Goal: Task Accomplishment & Management: Use online tool/utility

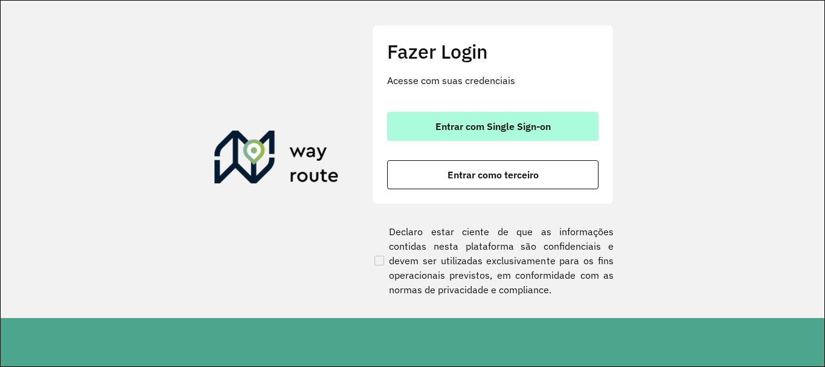
click at [457, 133] on button "Entrar com Single Sign-on" at bounding box center [492, 126] width 211 height 29
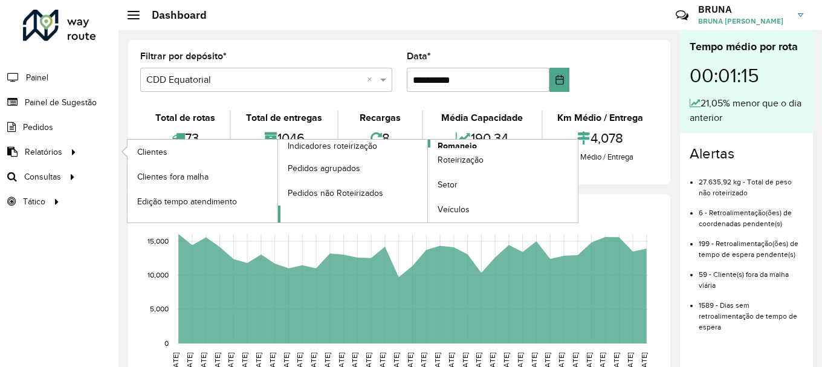
click at [450, 141] on span "Romaneio" at bounding box center [456, 146] width 39 height 13
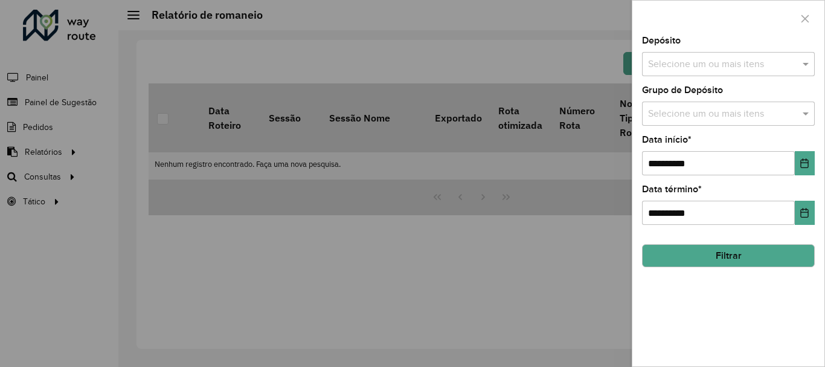
click at [695, 62] on input "text" at bounding box center [722, 64] width 155 height 14
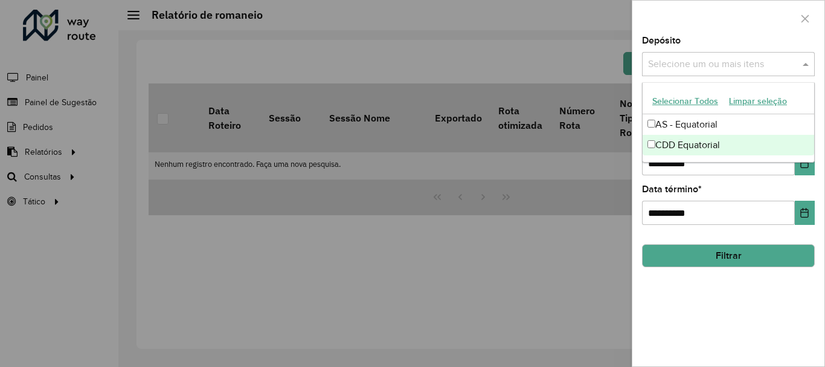
click at [675, 149] on div "CDD Equatorial" at bounding box center [729, 145] width 172 height 21
click at [804, 166] on icon "Choose Date" at bounding box center [805, 163] width 10 height 10
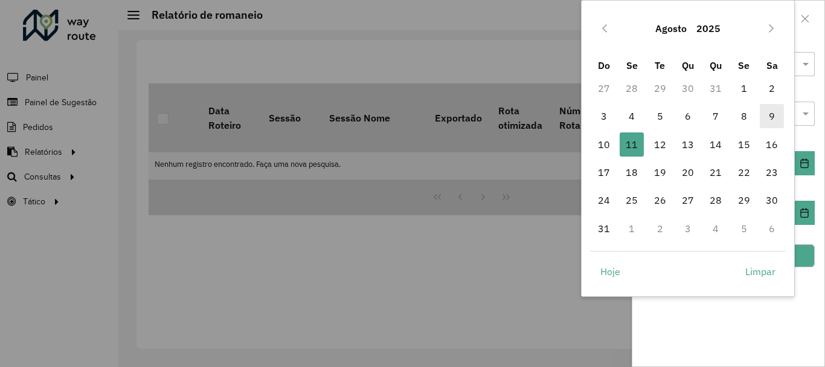
click at [774, 109] on span "9" at bounding box center [772, 116] width 24 height 24
type input "**********"
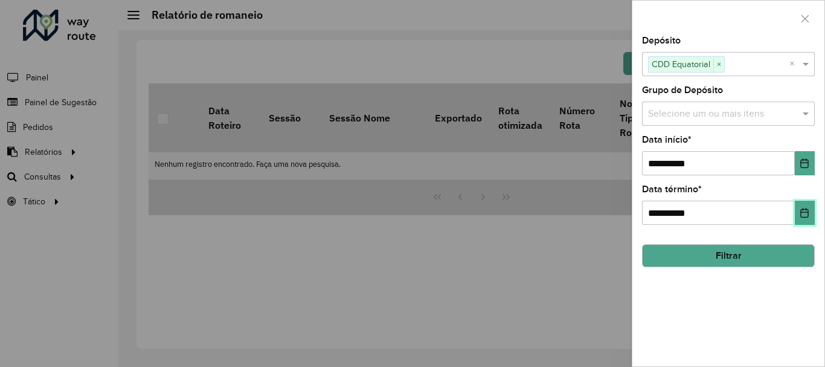
click at [809, 214] on icon "Choose Date" at bounding box center [805, 213] width 10 height 10
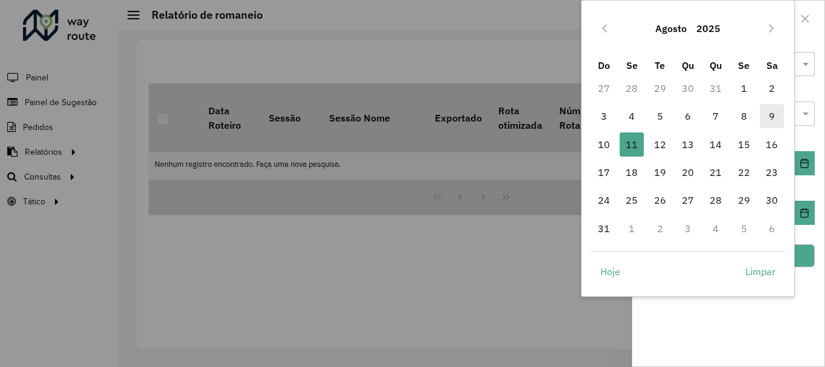
click at [773, 123] on span "9" at bounding box center [772, 116] width 24 height 24
type input "**********"
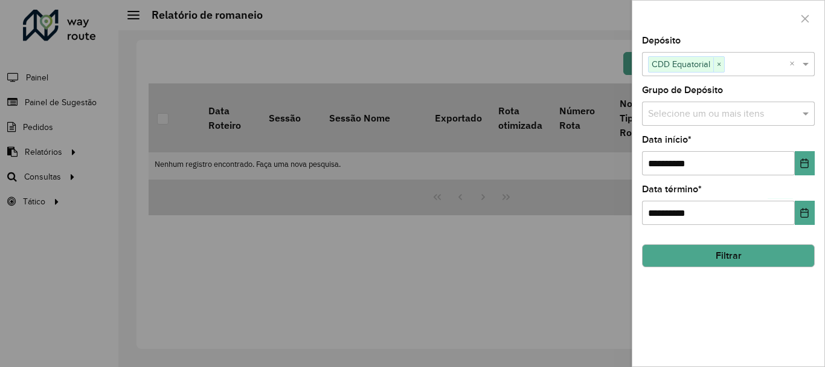
click at [736, 257] on button "Filtrar" at bounding box center [728, 255] width 173 height 23
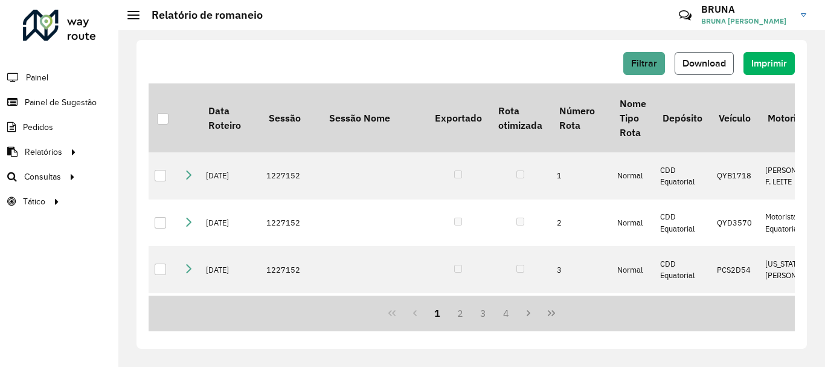
click at [691, 62] on span "Download" at bounding box center [704, 63] width 43 height 10
click at [156, 177] on span "Roteirização" at bounding box center [161, 176] width 49 height 13
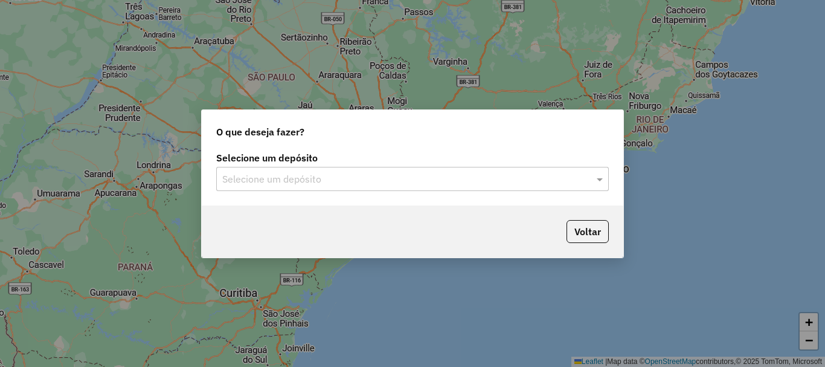
click at [257, 178] on input "text" at bounding box center [400, 179] width 356 height 14
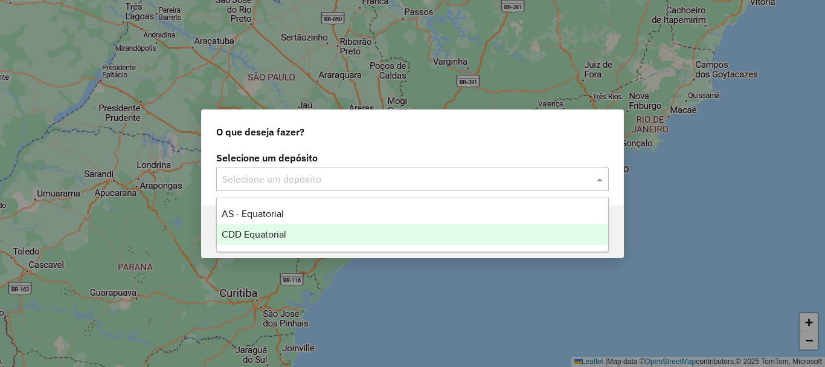
click at [243, 234] on span "CDD Equatorial" at bounding box center [254, 234] width 65 height 10
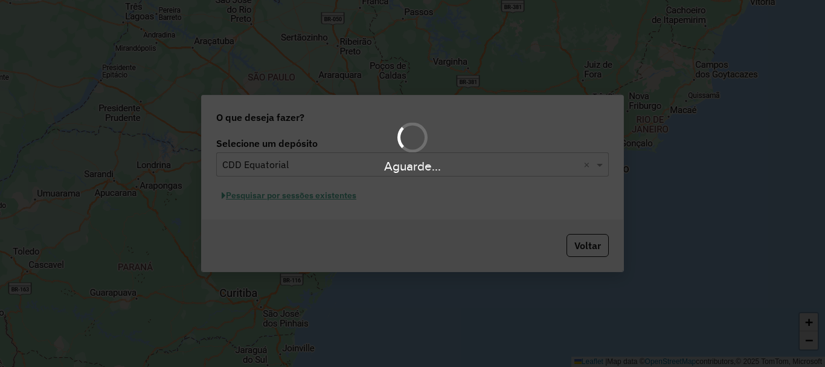
click at [253, 192] on div "Aguarde..." at bounding box center [412, 183] width 825 height 367
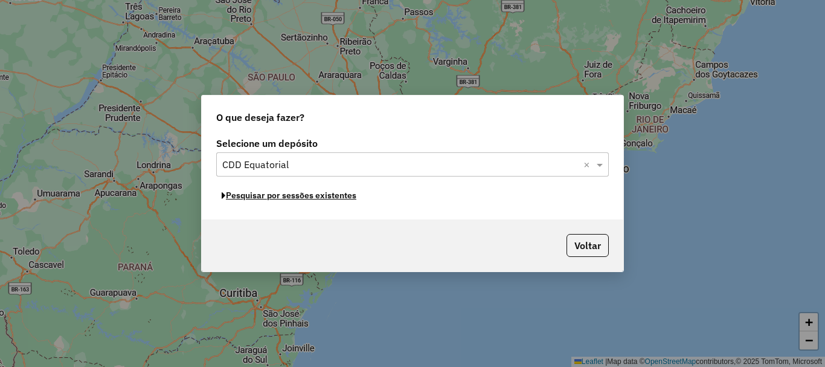
click at [253, 199] on button "Pesquisar por sessões existentes" at bounding box center [289, 195] width 146 height 19
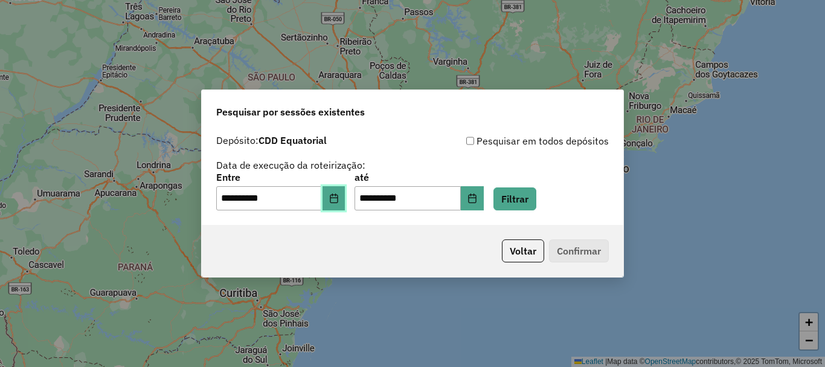
click at [343, 204] on button "Choose Date" at bounding box center [334, 198] width 23 height 24
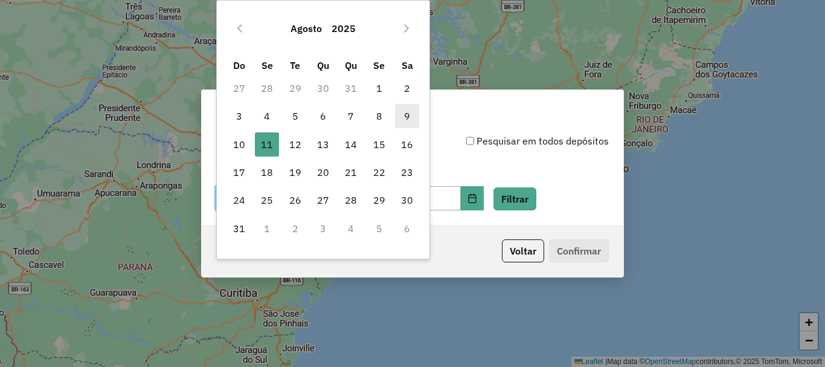
click at [402, 117] on span "9" at bounding box center [407, 116] width 24 height 24
type input "**********"
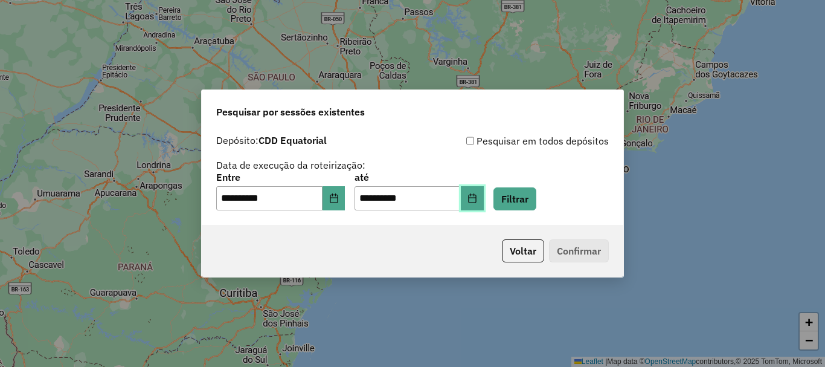
click at [476, 197] on icon "Choose Date" at bounding box center [472, 198] width 8 height 10
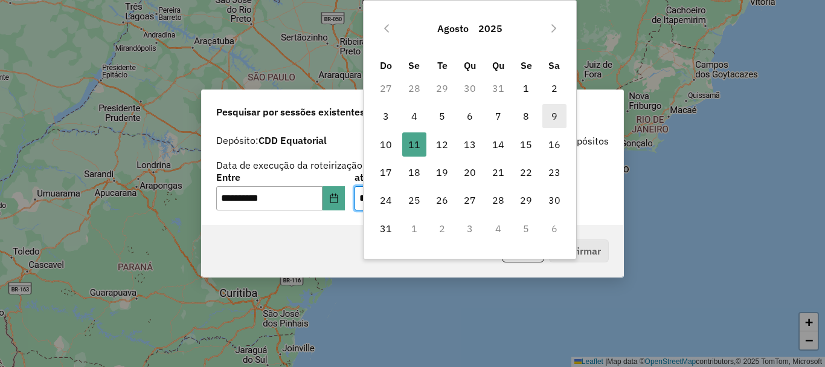
click at [552, 116] on span "9" at bounding box center [555, 116] width 24 height 24
type input "**********"
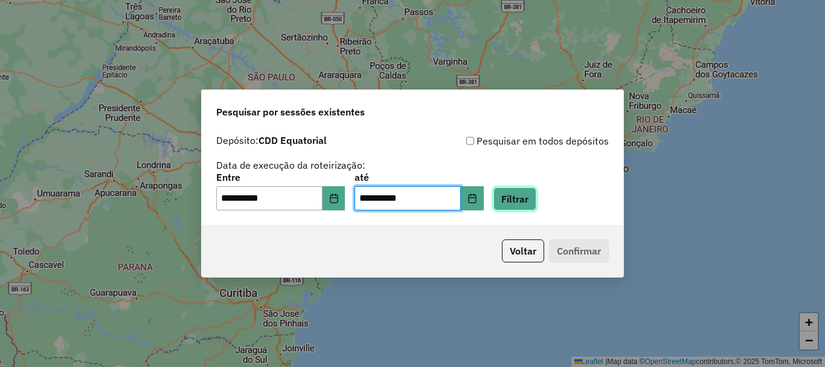
click at [535, 199] on button "Filtrar" at bounding box center [515, 198] width 43 height 23
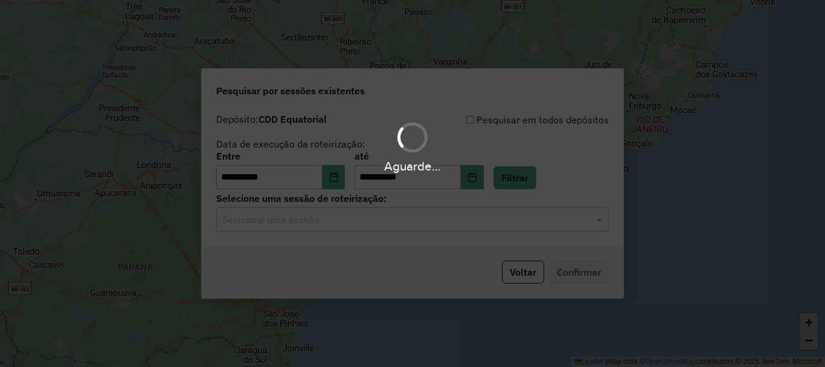
click at [431, 224] on div "Aguarde..." at bounding box center [412, 183] width 825 height 367
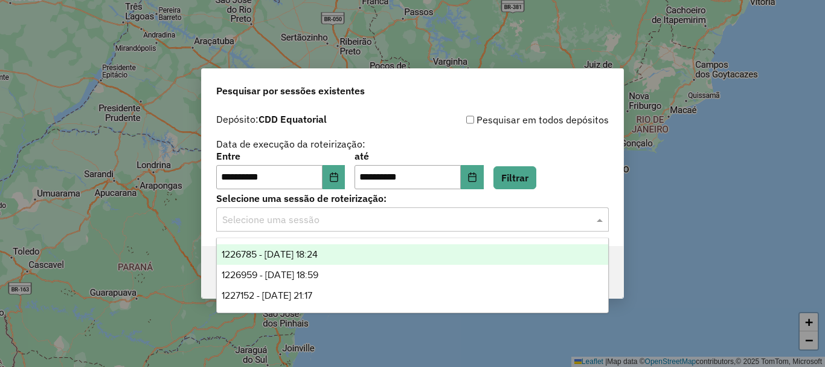
click at [431, 224] on input "text" at bounding box center [400, 220] width 356 height 14
click at [288, 257] on span "1226785 - 09/08/2025 18:24" at bounding box center [270, 254] width 96 height 10
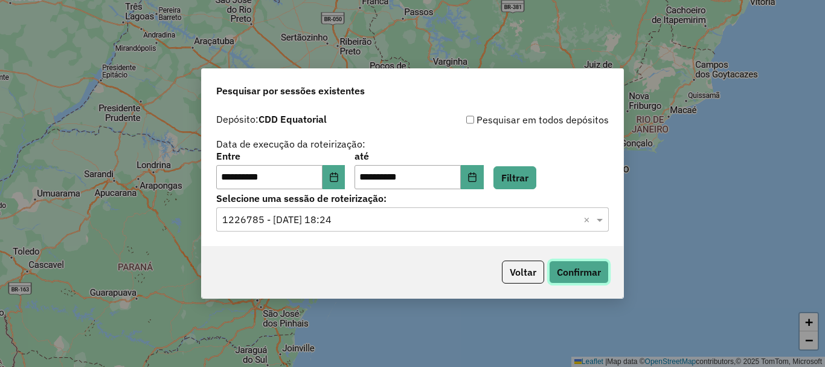
click at [575, 268] on button "Confirmar" at bounding box center [579, 271] width 60 height 23
click at [394, 214] on input "text" at bounding box center [400, 220] width 356 height 14
click at [317, 224] on input "text" at bounding box center [400, 220] width 356 height 14
click at [599, 219] on span at bounding box center [601, 219] width 15 height 14
click at [552, 216] on input "text" at bounding box center [400, 220] width 356 height 14
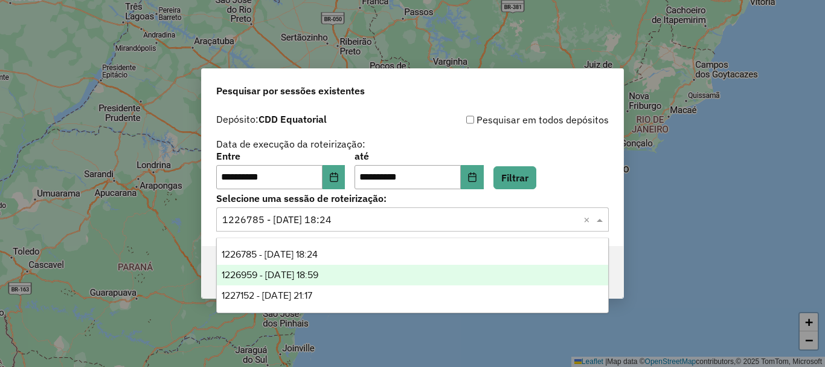
click at [318, 269] on span "1226959 - 09/08/2025 18:59" at bounding box center [270, 274] width 97 height 10
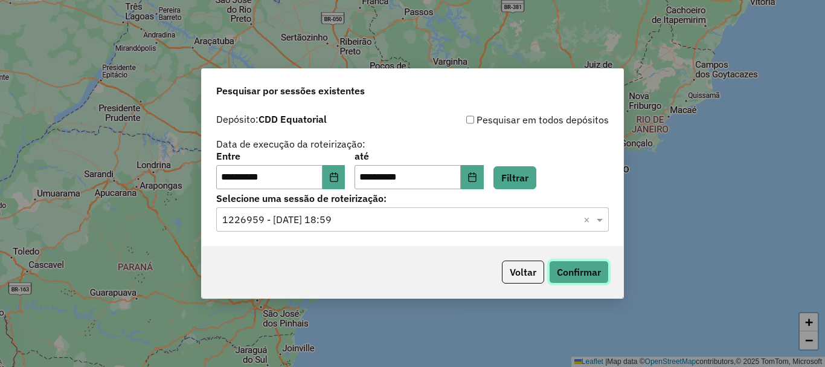
click at [565, 264] on button "Confirmar" at bounding box center [579, 271] width 60 height 23
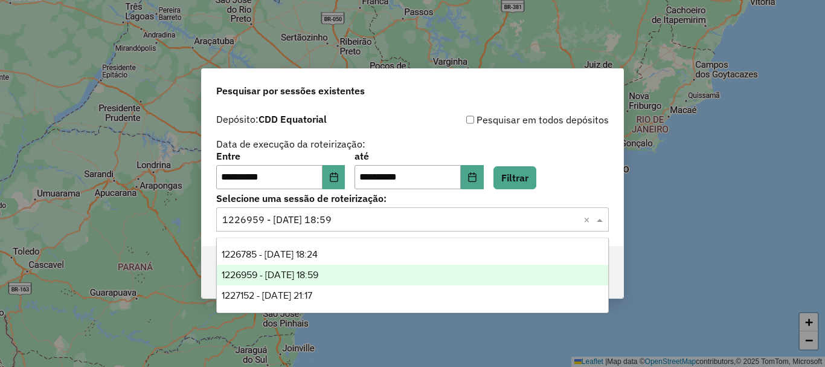
click at [257, 217] on input "text" at bounding box center [400, 220] width 356 height 14
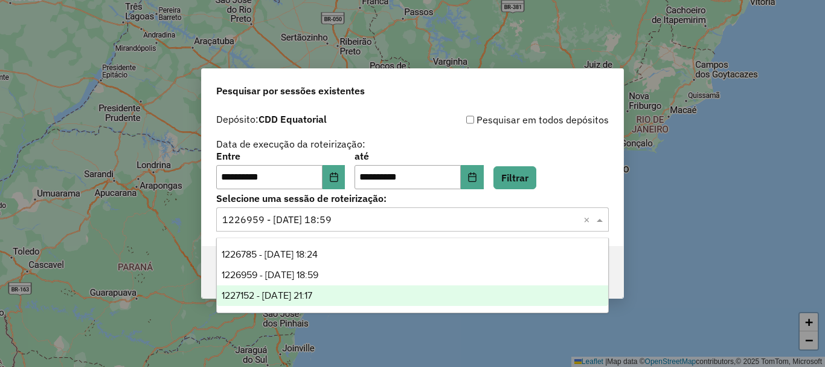
click at [289, 292] on span "1227152 - 09/08/2025 21:17" at bounding box center [267, 295] width 91 height 10
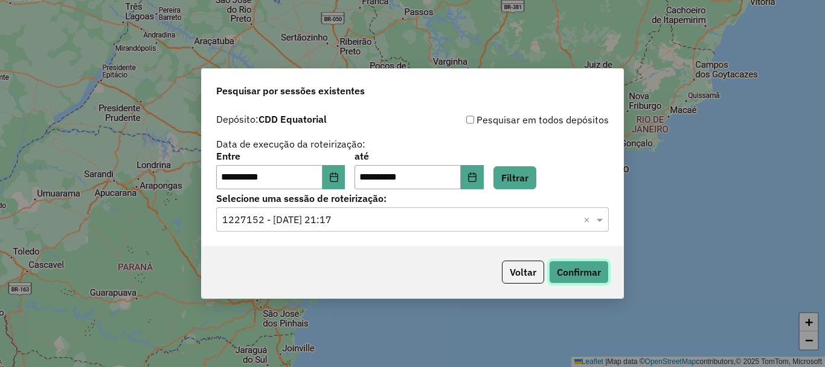
click at [584, 274] on button "Confirmar" at bounding box center [579, 271] width 60 height 23
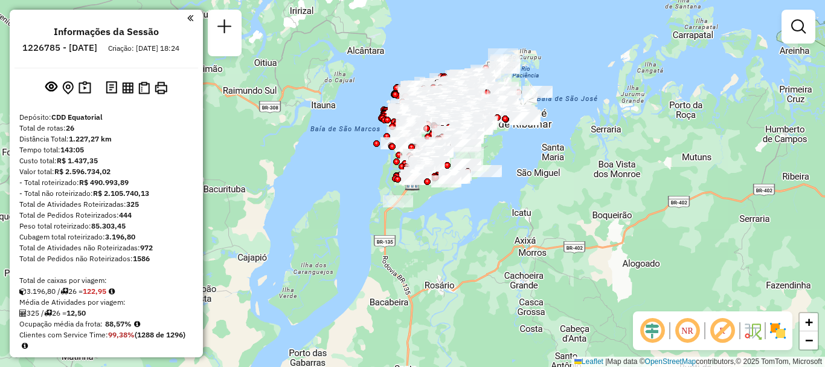
scroll to position [1720, 0]
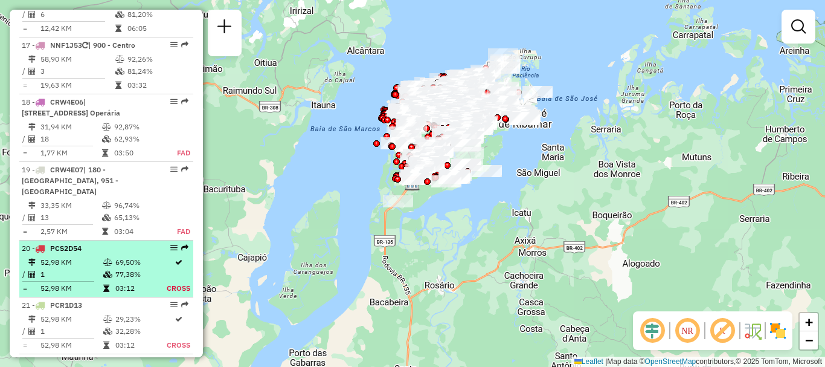
click at [49, 281] on hr at bounding box center [58, 281] width 72 height 1
select select "**********"
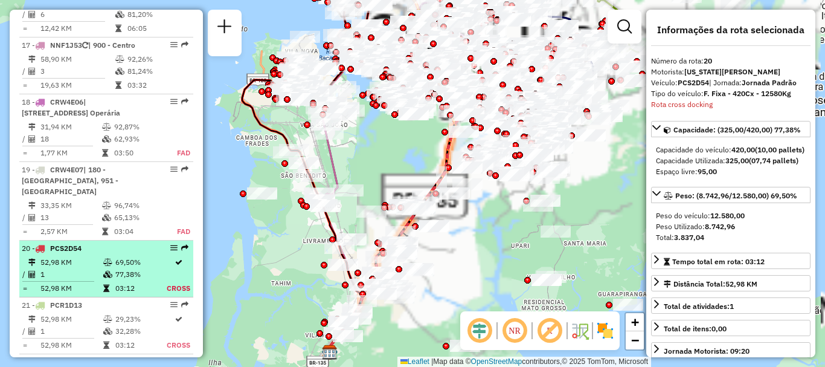
click at [149, 256] on td "69,50%" at bounding box center [140, 262] width 51 height 12
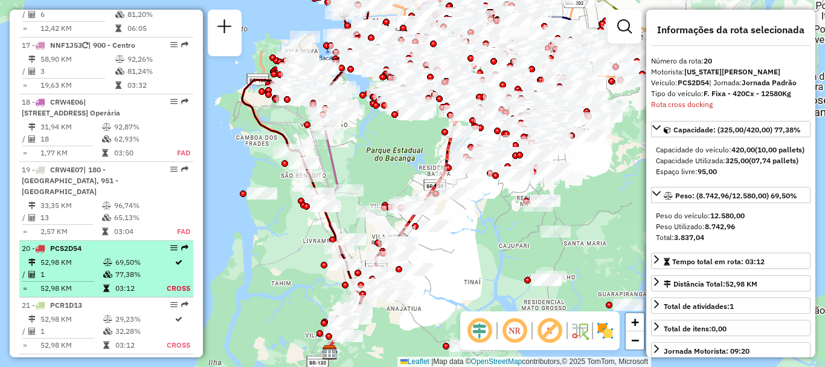
drag, startPoint x: 171, startPoint y: 190, endPoint x: 166, endPoint y: 181, distance: 10.6
drag, startPoint x: 166, startPoint y: 181, endPoint x: 167, endPoint y: 187, distance: 6.9
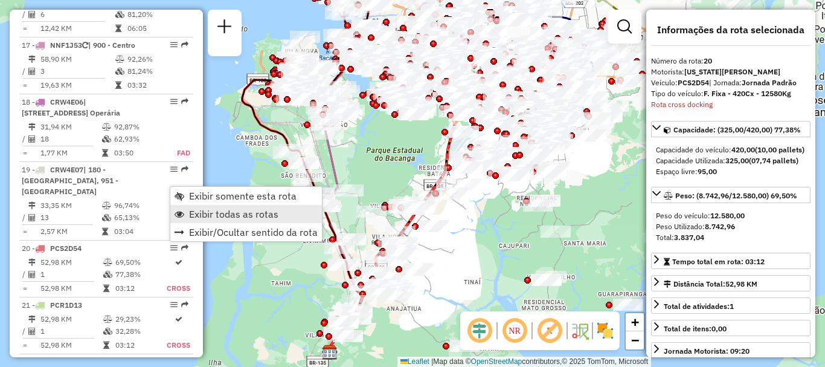
click at [194, 219] on span "Exibir todas as rotas" at bounding box center [233, 214] width 89 height 10
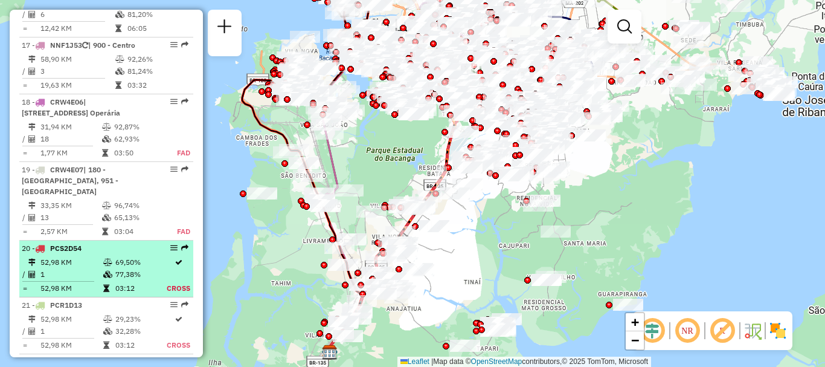
select select "**********"
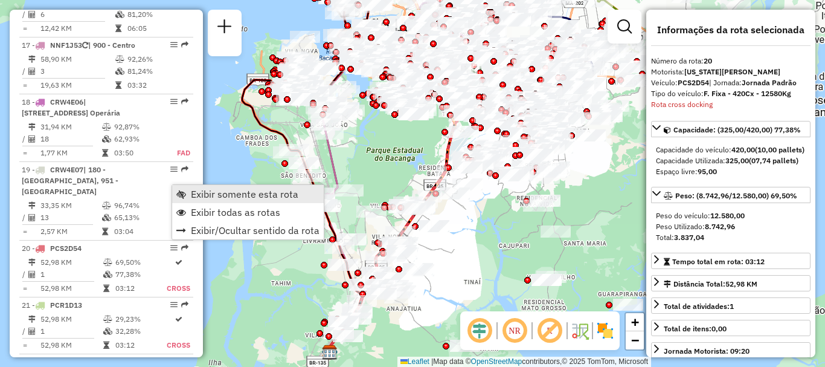
click at [204, 193] on span "Exibir somente esta rota" at bounding box center [245, 194] width 108 height 10
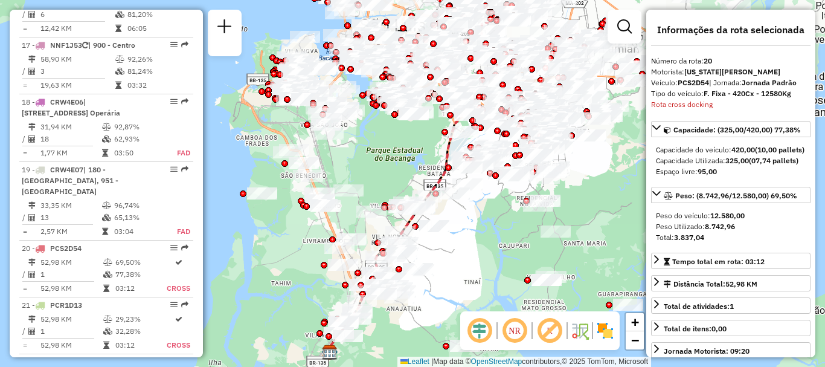
click at [478, 325] on em at bounding box center [479, 330] width 29 height 29
click at [514, 332] on em at bounding box center [514, 330] width 29 height 29
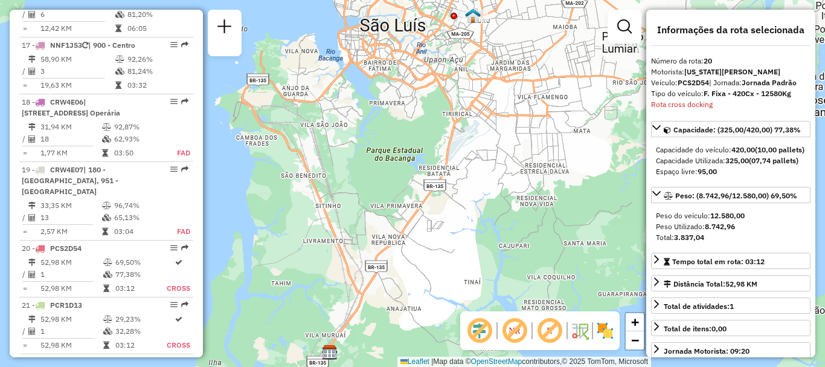
click at [610, 329] on img at bounding box center [605, 330] width 19 height 19
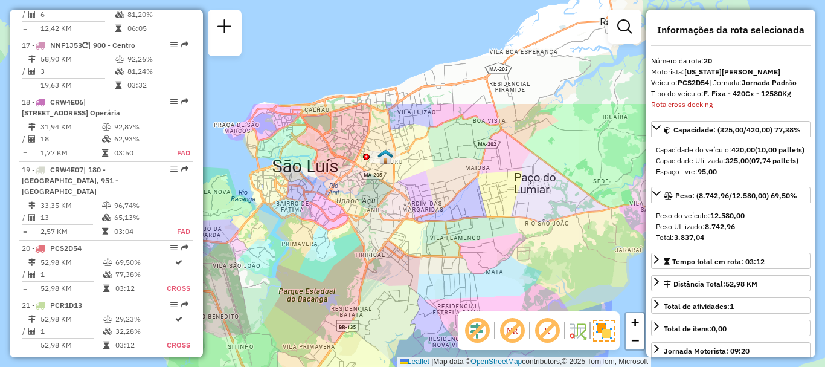
drag, startPoint x: 546, startPoint y: 113, endPoint x: 458, endPoint y: 253, distance: 165.3
click at [458, 253] on div "Janela de atendimento Grade de atendimento Capacidade Transportadoras Veículos …" at bounding box center [412, 183] width 825 height 367
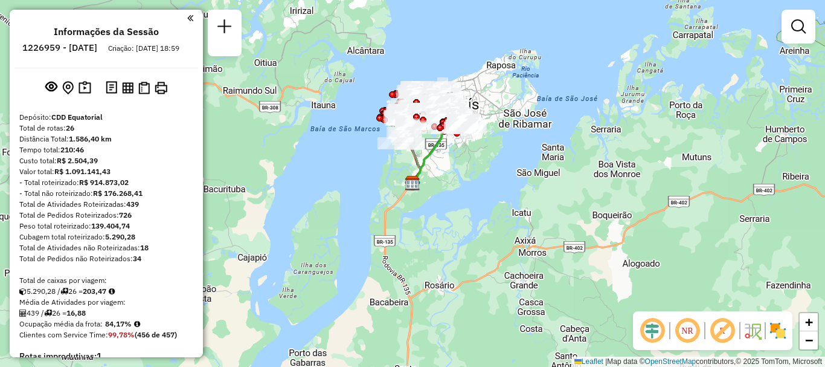
scroll to position [1127, 0]
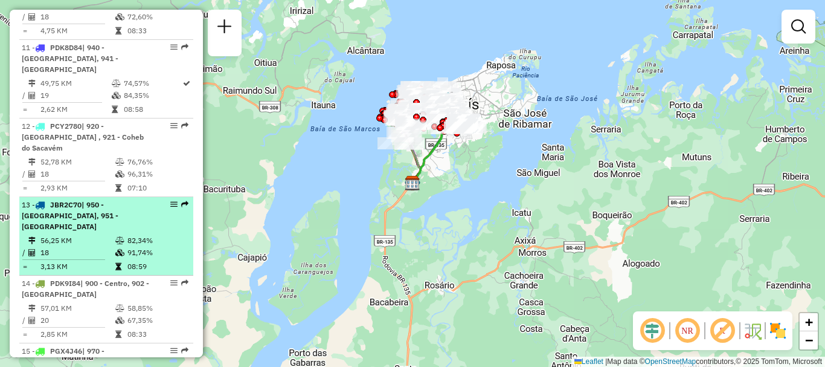
click at [42, 234] on td "56,25 KM" at bounding box center [77, 240] width 75 height 12
select select "**********"
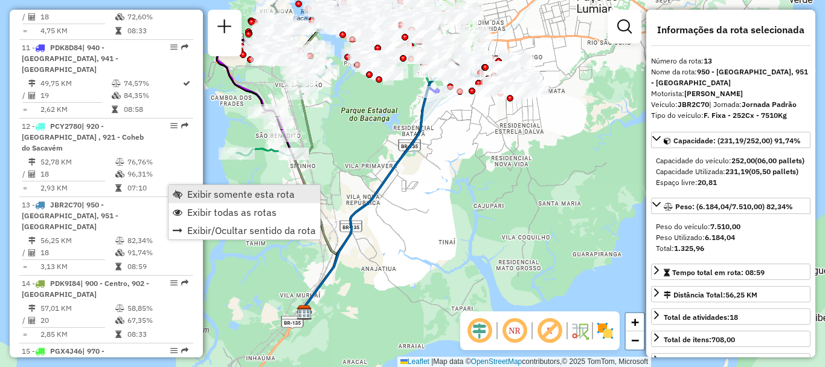
click at [182, 189] on span "Exibir somente esta rota" at bounding box center [178, 194] width 10 height 10
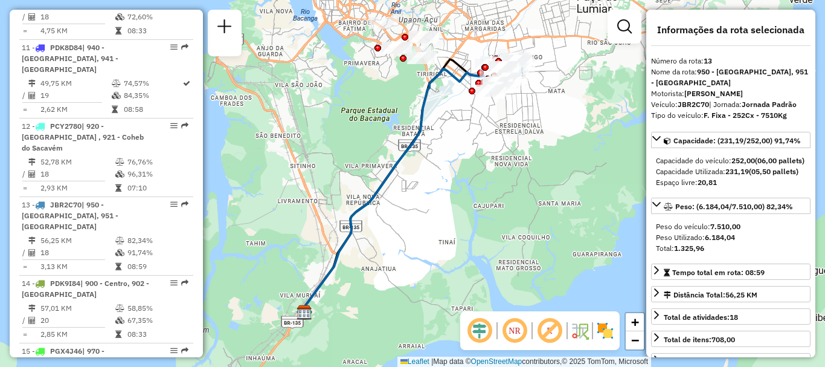
click at [475, 337] on em at bounding box center [479, 330] width 29 height 29
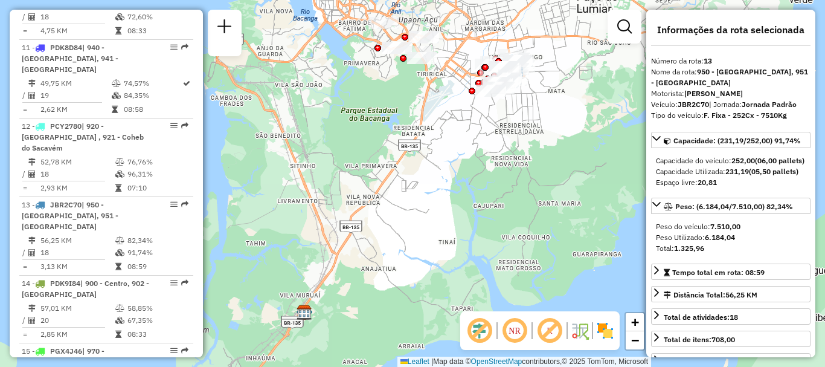
click at [515, 337] on em at bounding box center [514, 330] width 29 height 29
click at [604, 329] on img at bounding box center [605, 330] width 19 height 19
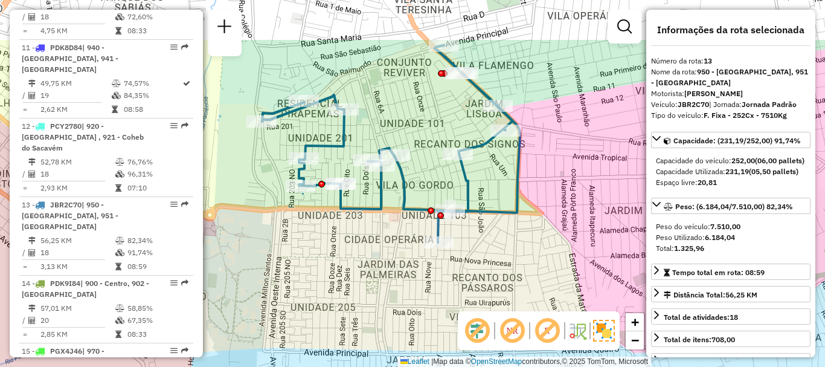
drag, startPoint x: 563, startPoint y: 84, endPoint x: 550, endPoint y: 195, distance: 111.9
click at [550, 195] on div "Janela de atendimento Grade de atendimento Capacidade Transportadoras Veículos …" at bounding box center [412, 183] width 825 height 367
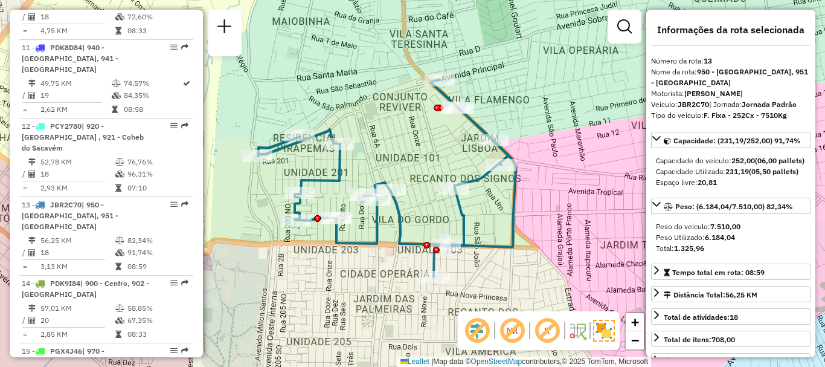
scroll to position [1782, 0]
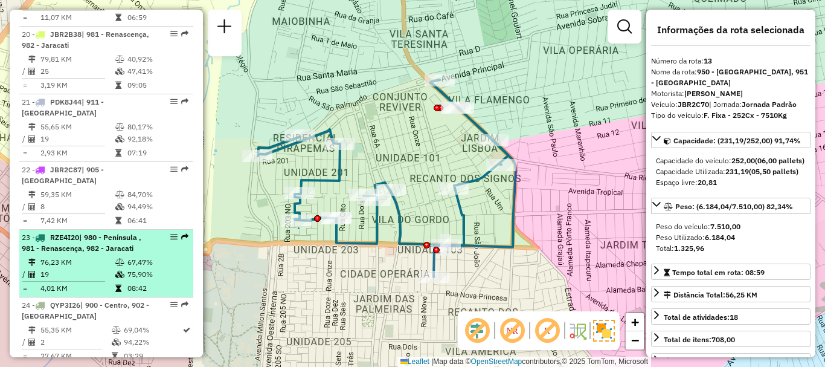
click at [136, 232] on div "23 - RZE4I20 | 980 - Península , 981 - Renascença, 982 - Jaracati" at bounding box center [86, 243] width 128 height 22
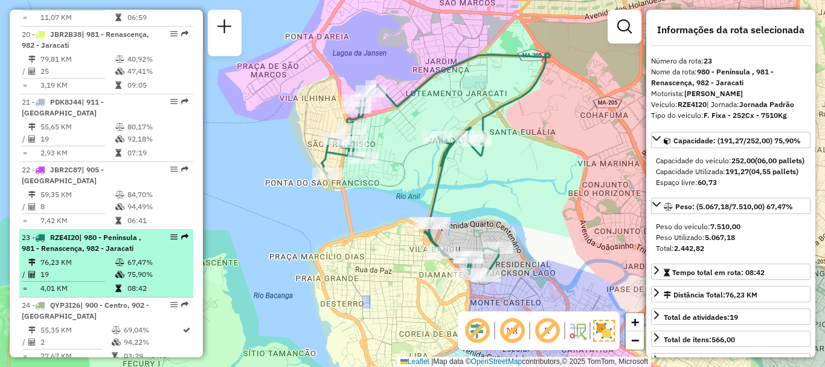
drag, startPoint x: 164, startPoint y: 184, endPoint x: 172, endPoint y: 178, distance: 9.6
drag, startPoint x: 172, startPoint y: 178, endPoint x: 169, endPoint y: 185, distance: 7.6
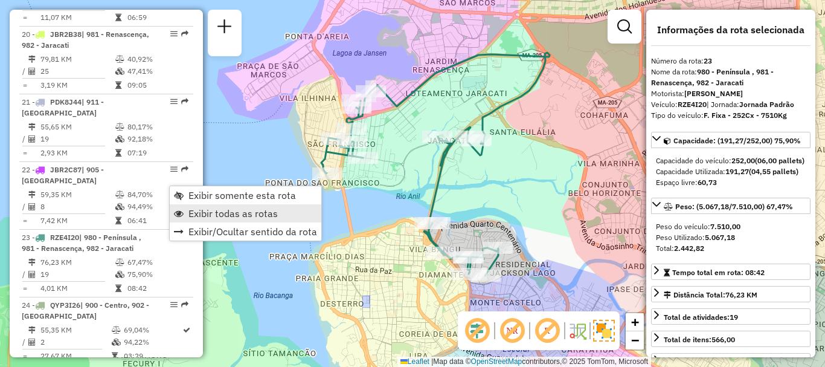
click at [191, 209] on span "Exibir todas as rotas" at bounding box center [232, 213] width 89 height 10
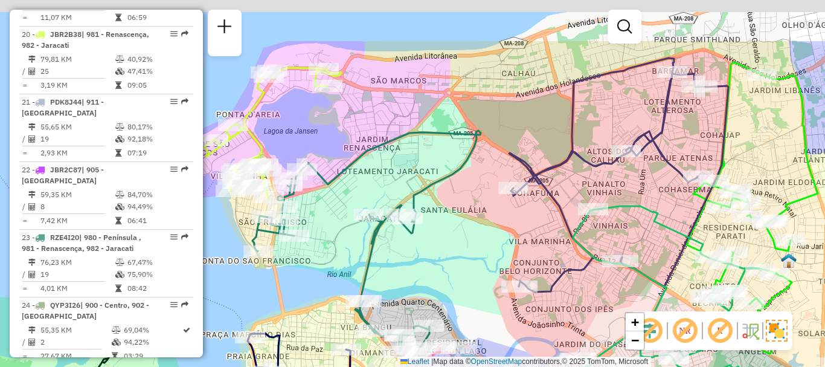
drag, startPoint x: 401, startPoint y: 169, endPoint x: 332, endPoint y: 246, distance: 104.0
click at [332, 246] on div "Janela de atendimento Grade de atendimento Capacidade Transportadoras Veículos …" at bounding box center [412, 183] width 825 height 367
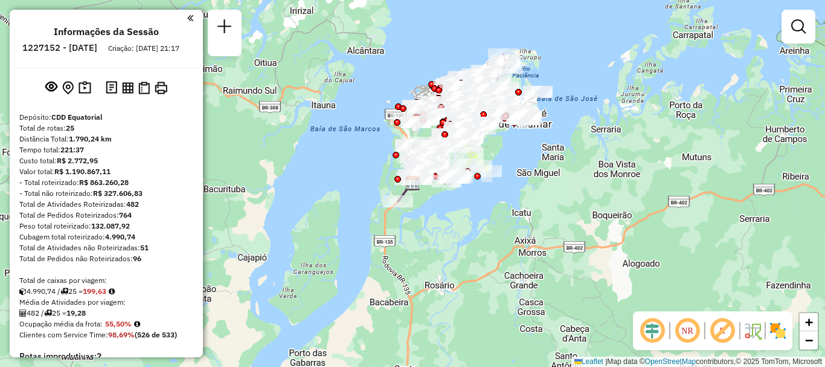
scroll to position [450, 0]
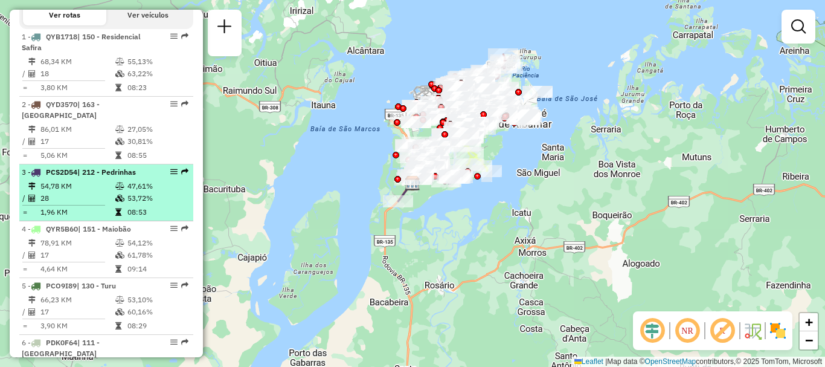
click at [132, 217] on td "08:53" at bounding box center [157, 212] width 61 height 12
select select "**********"
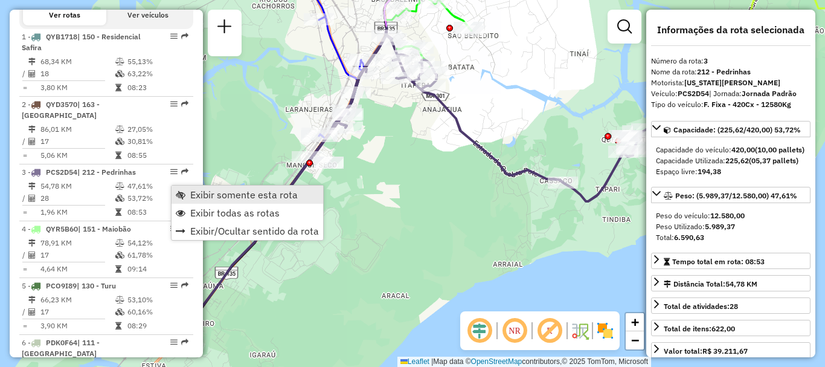
click at [179, 189] on link "Exibir somente esta rota" at bounding box center [248, 194] width 152 height 18
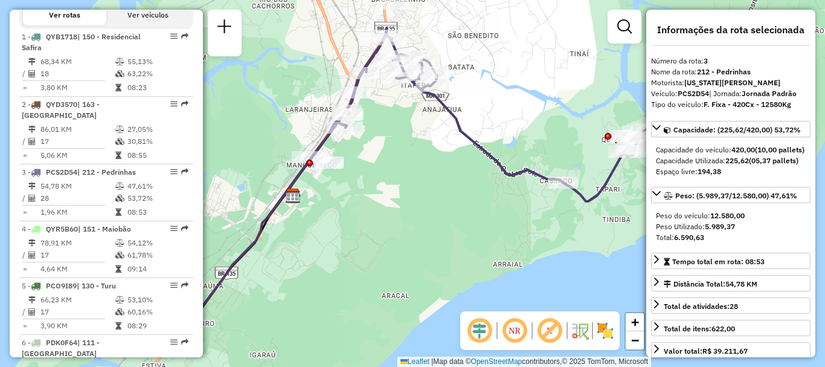
click at [483, 332] on em at bounding box center [479, 330] width 29 height 29
click at [512, 327] on em at bounding box center [514, 330] width 29 height 29
click at [610, 329] on img at bounding box center [605, 330] width 19 height 19
